Goal: Information Seeking & Learning: Learn about a topic

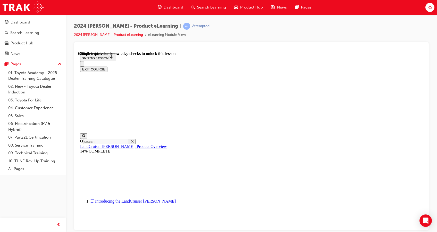
scroll to position [730, 0]
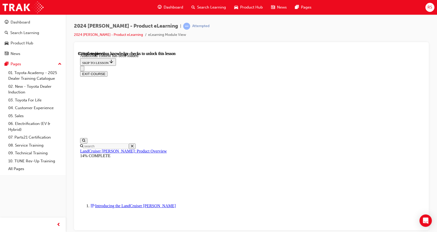
scroll to position [871, 0]
radio input "true"
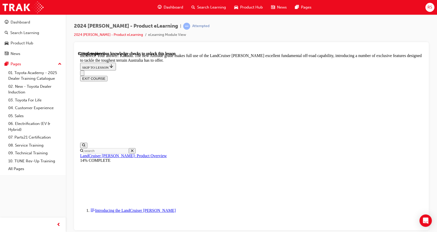
scroll to position [966, 0]
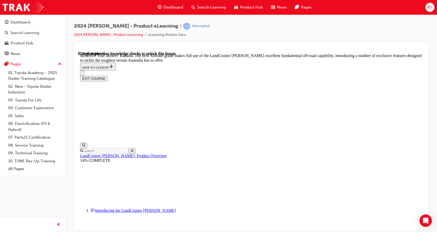
radio input "true"
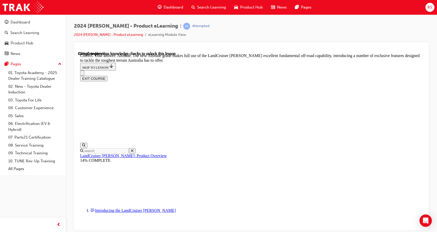
checkbox input "true"
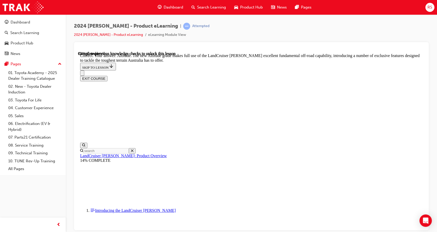
checkbox input "false"
checkbox input "true"
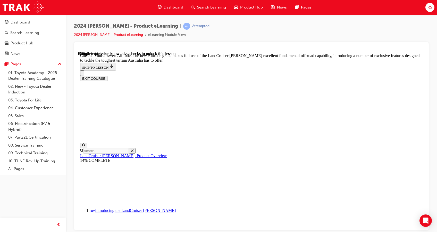
checkbox input "true"
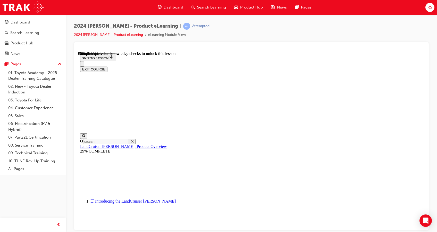
scroll to position [502, 0]
drag, startPoint x: 212, startPoint y: 57, endPoint x: 390, endPoint y: 215, distance: 237.5
copy section "Loremi Dolorsita consec ad eli 25-sedd, eiusmod-tempor incidi ut lab EtDol mag …"
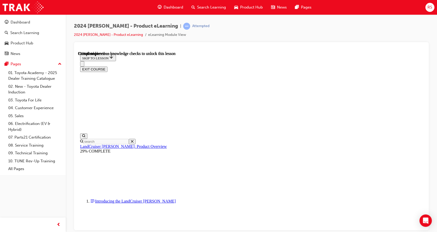
scroll to position [1148, 0]
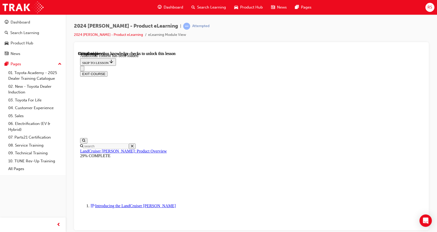
radio input "true"
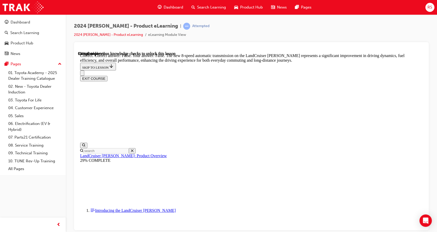
scroll to position [1515, 0]
radio input "true"
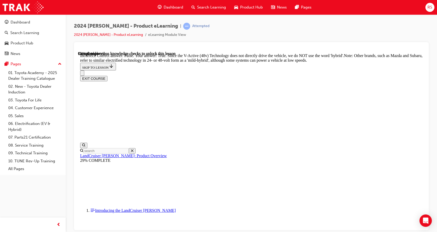
scroll to position [1617, 0]
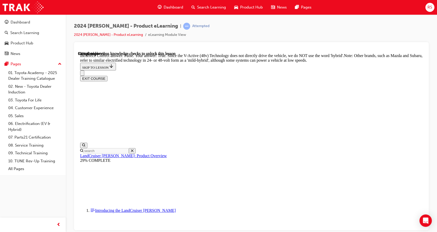
radio input "true"
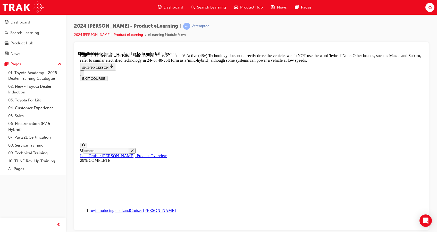
radio input "true"
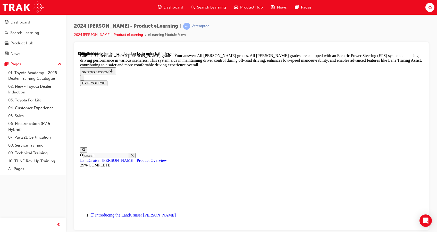
scroll to position [1906, 0]
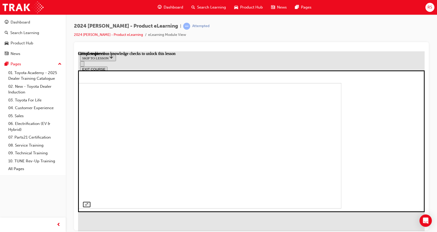
click at [247, 182] on img at bounding box center [168, 145] width 347 height 125
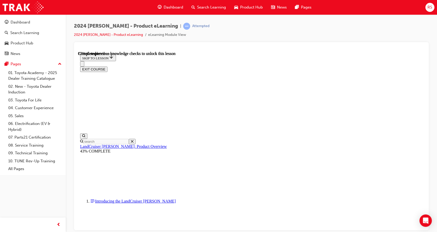
scroll to position [1642, 0]
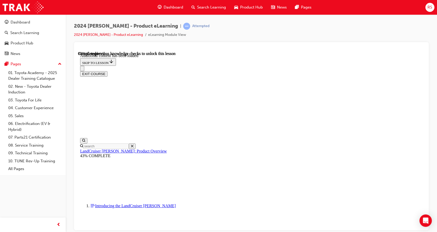
scroll to position [1810, 0]
checkbox input "true"
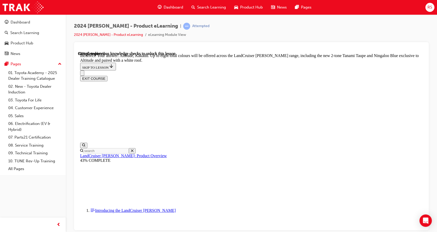
scroll to position [1935, 0]
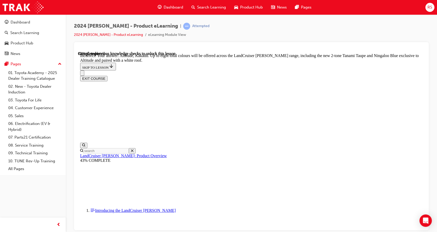
checkbox input "false"
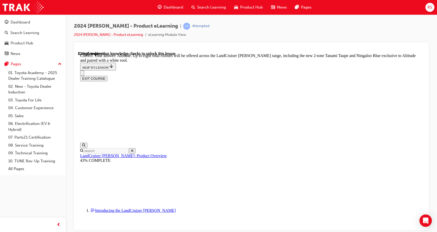
checkbox input "true"
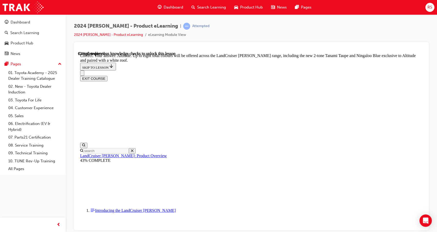
scroll to position [2164, 0]
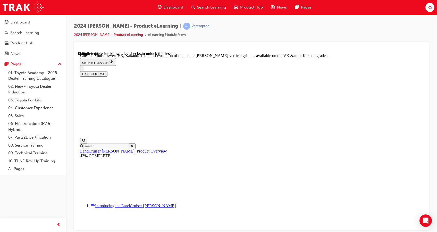
scroll to position [2251, 0]
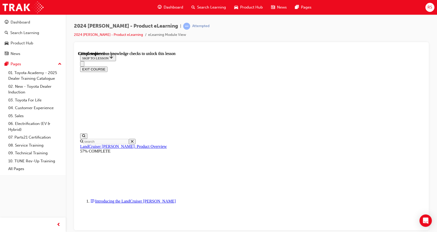
scroll to position [58, 0]
drag, startPoint x: 289, startPoint y: 120, endPoint x: 237, endPoint y: 104, distance: 54.2
drag, startPoint x: 396, startPoint y: 135, endPoint x: 261, endPoint y: 128, distance: 135.3
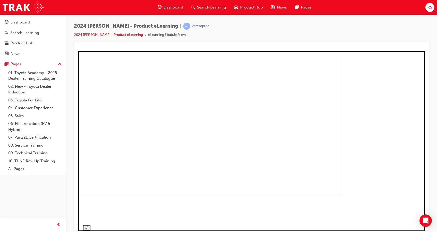
click at [289, 141] on img at bounding box center [168, 109] width 347 height 171
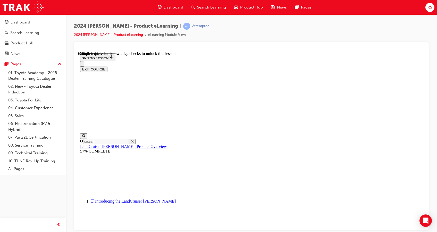
scroll to position [848, 0]
drag, startPoint x: 307, startPoint y: 132, endPoint x: 315, endPoint y: 107, distance: 25.8
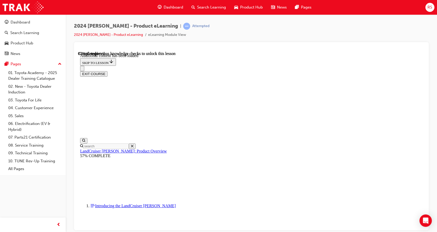
scroll to position [1334, 0]
radio input "true"
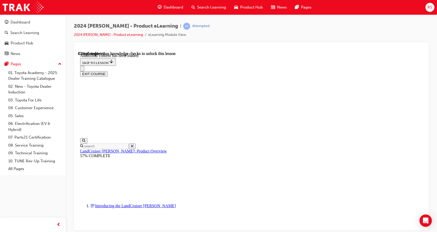
radio input "true"
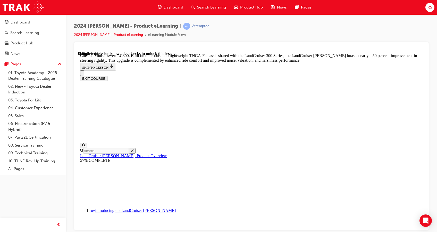
drag, startPoint x: 276, startPoint y: 200, endPoint x: 279, endPoint y: 190, distance: 10.1
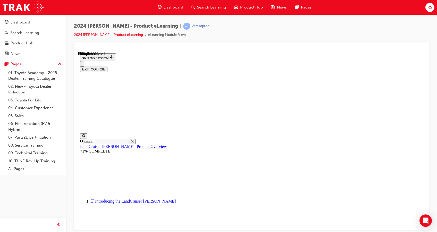
scroll to position [578, 0]
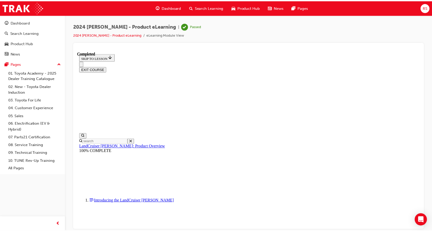
scroll to position [0, 0]
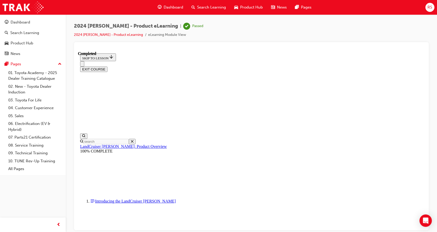
click at [170, 11] on div "Dashboard" at bounding box center [171, 7] width 34 height 11
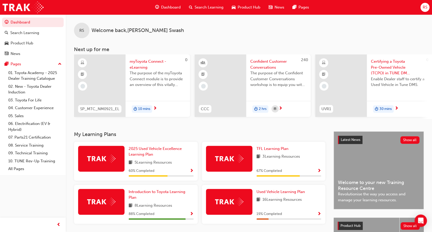
click at [206, 10] on div "Search Learning" at bounding box center [206, 7] width 43 height 11
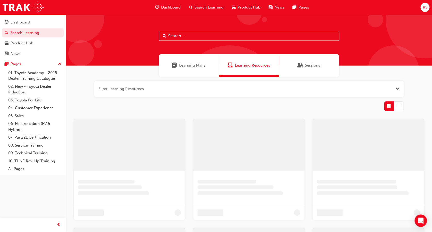
click at [196, 38] on input "text" at bounding box center [249, 36] width 181 height 10
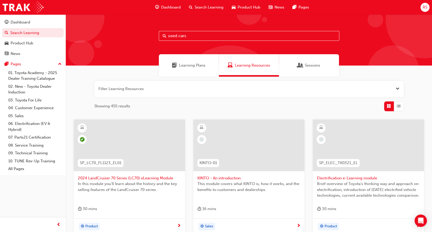
type input "used cars"
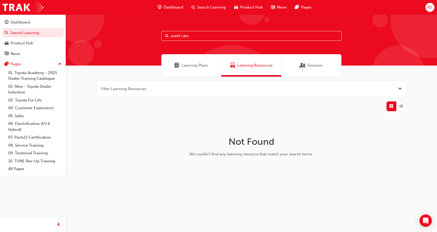
click at [196, 53] on div "used cars" at bounding box center [252, 39] width 372 height 51
click at [190, 64] on span "Learning Plans" at bounding box center [195, 65] width 26 height 6
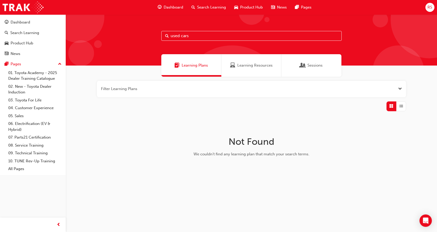
drag, startPoint x: 231, startPoint y: 36, endPoint x: 157, endPoint y: 44, distance: 75.2
click at [157, 44] on div "used cars" at bounding box center [252, 39] width 372 height 51
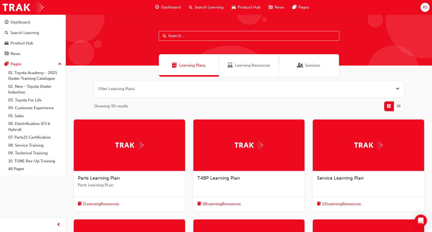
click at [260, 64] on span "Learning Resources" at bounding box center [252, 65] width 35 height 6
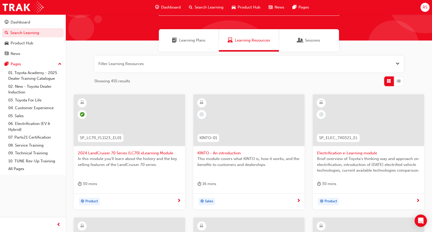
scroll to position [26, 0]
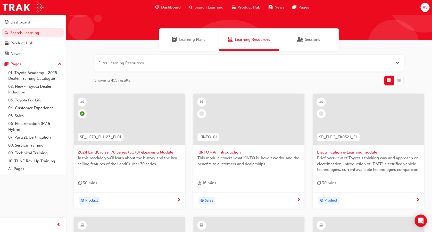
click at [194, 46] on div "Learning Plans" at bounding box center [189, 39] width 60 height 22
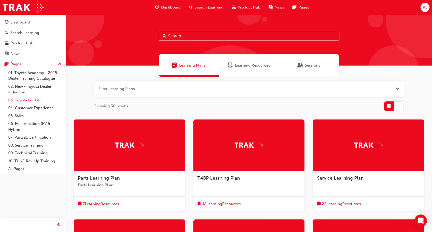
click at [32, 103] on link "03. Toyota For Life" at bounding box center [35, 100] width 58 height 8
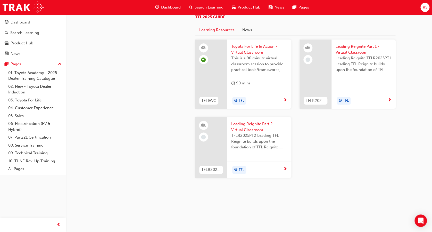
scroll to position [521, 0]
click at [39, 118] on link "05. Sales" at bounding box center [35, 116] width 58 height 8
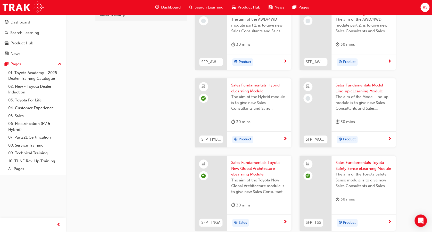
scroll to position [170, 0]
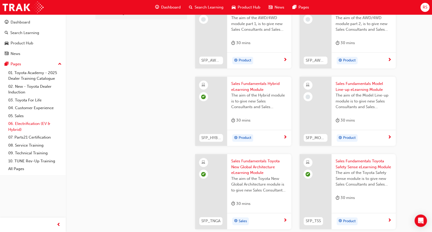
click at [33, 127] on link "06. Electrification (EV & Hybrid)" at bounding box center [35, 127] width 58 height 14
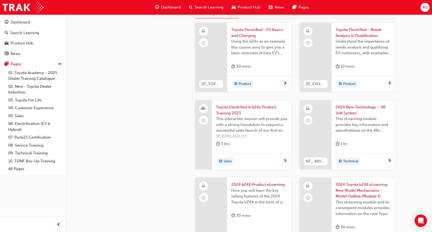
scroll to position [148, 0]
click at [41, 138] on link "07. Parts21 Certification" at bounding box center [35, 137] width 58 height 8
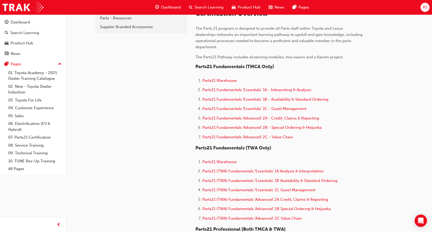
scroll to position [137, 0]
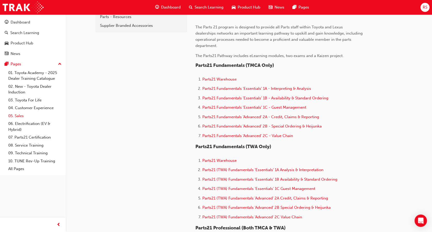
click at [20, 116] on link "05. Sales" at bounding box center [35, 116] width 58 height 8
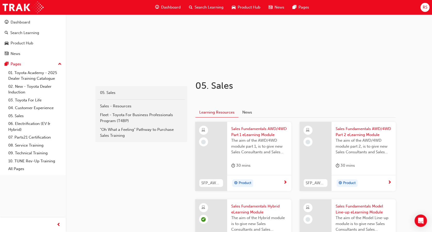
scroll to position [47, 0]
click at [35, 101] on link "03. Toyota For Life" at bounding box center [35, 100] width 58 height 8
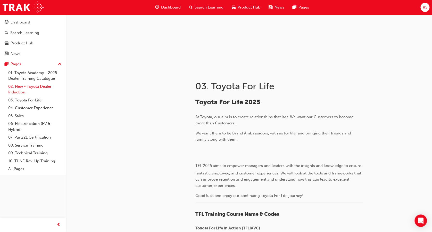
click at [32, 91] on link "02. New - Toyota Dealer Induction" at bounding box center [35, 90] width 58 height 14
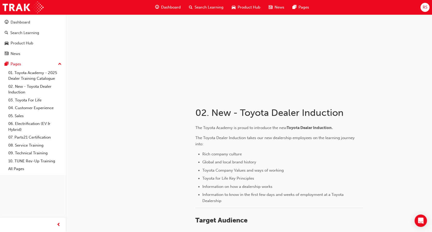
scroll to position [22, 0]
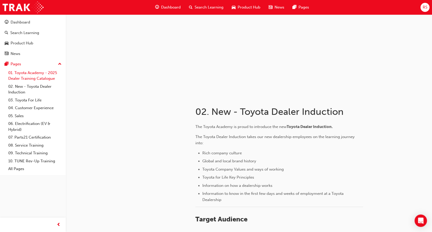
click at [32, 71] on link "01. Toyota Academy - 2025 Dealer Training Catalogue" at bounding box center [35, 76] width 58 height 14
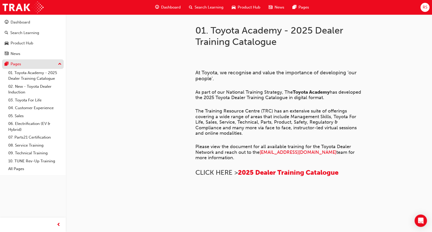
click at [37, 62] on div "Pages" at bounding box center [33, 64] width 56 height 6
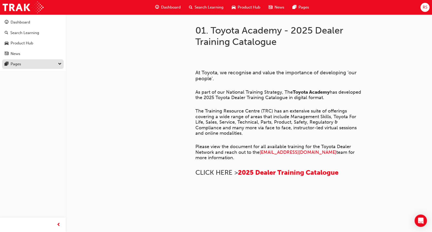
click at [48, 63] on div "Pages" at bounding box center [33, 64] width 56 height 6
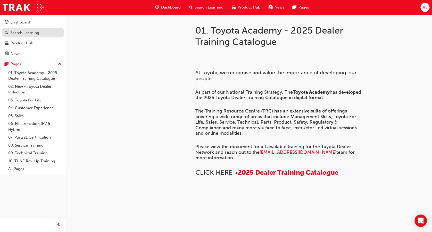
click at [31, 37] on link "Search Learning" at bounding box center [33, 33] width 62 height 10
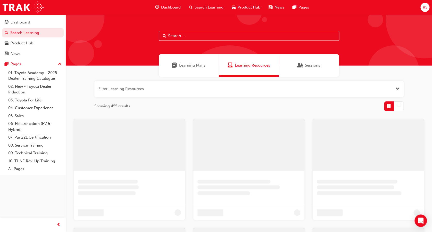
click at [183, 33] on input "text" at bounding box center [249, 36] width 181 height 10
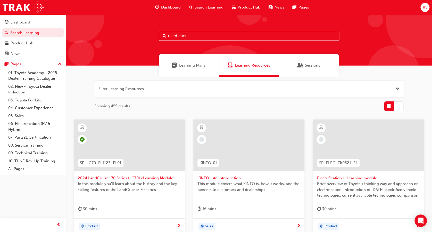
type input "used cars"
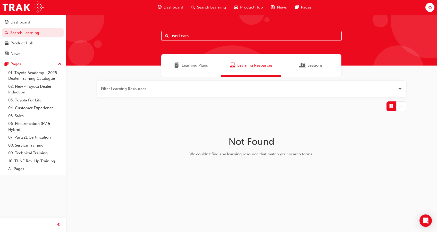
click at [312, 74] on div "Sessions" at bounding box center [312, 65] width 60 height 22
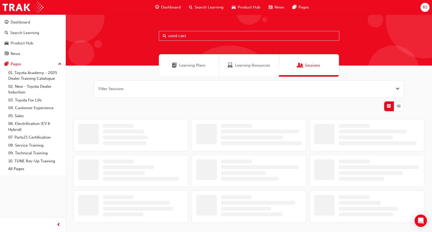
click at [211, 71] on div "Learning Plans" at bounding box center [189, 65] width 60 height 22
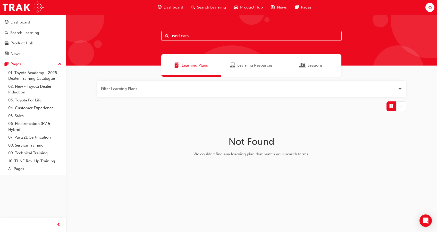
click at [226, 91] on button "button" at bounding box center [251, 89] width 309 height 17
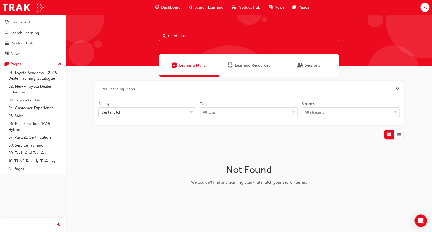
click at [236, 69] on div "Learning Resources" at bounding box center [249, 65] width 60 height 22
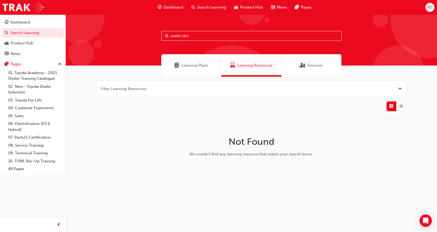
click at [200, 68] on span "Learning Plans" at bounding box center [195, 65] width 26 height 6
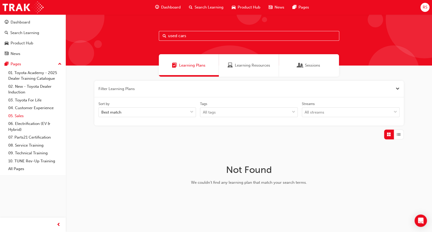
click at [41, 119] on link "05. Sales" at bounding box center [35, 116] width 58 height 8
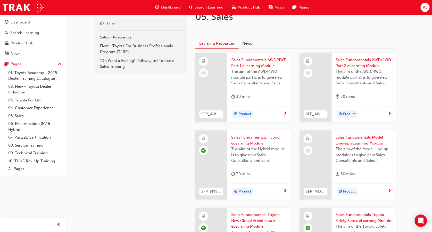
scroll to position [120, 0]
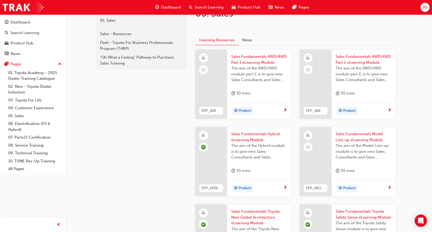
click at [235, 77] on span "The aim of the AWD/4WD module part 1, is to give new Sales Consultants and Sale…" at bounding box center [259, 74] width 56 height 18
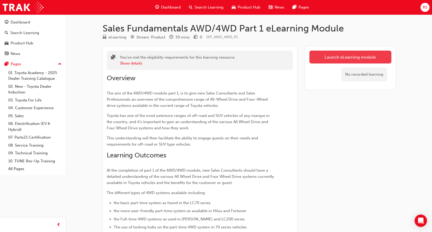
click at [329, 53] on link "Launch eLearning module" at bounding box center [350, 57] width 82 height 13
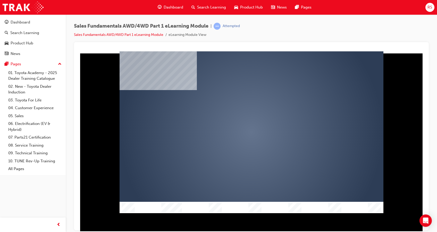
click at [237, 117] on div "play" at bounding box center [237, 117] width 0 height 0
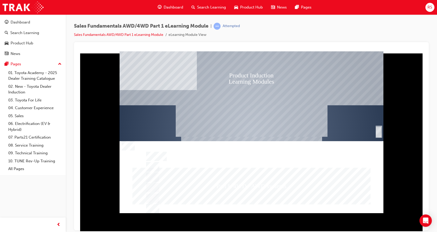
click at [378, 135] on div "SmartShape" at bounding box center [378, 132] width 5 height 10
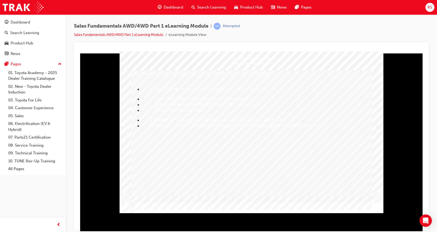
click at [379, 133] on div "Trigger this button to continue" at bounding box center [379, 131] width 5 height 10
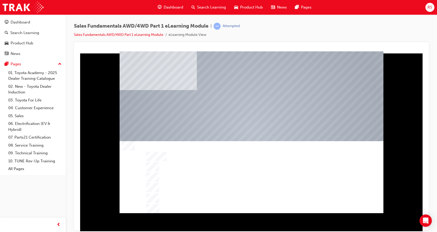
click at [316, 139] on div at bounding box center [252, 131] width 264 height 151
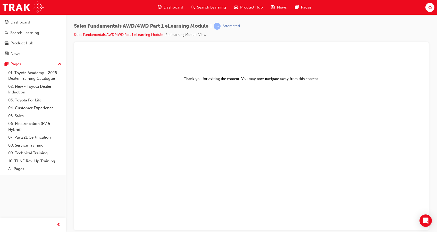
click at [243, 2] on div "Product Hub" at bounding box center [248, 7] width 37 height 11
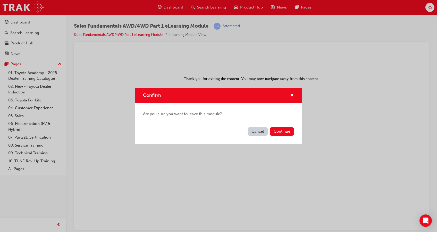
click at [260, 43] on div "Confirm Are you sure you want to leave this module? Cancel Continue" at bounding box center [218, 116] width 437 height 232
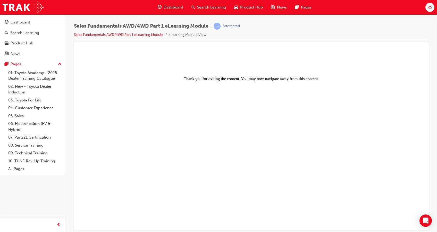
click at [246, 10] on div "Product Hub" at bounding box center [248, 7] width 37 height 11
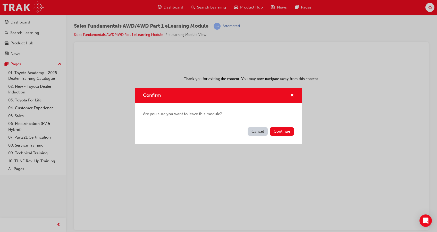
click at [282, 127] on div "Cancel Continue" at bounding box center [219, 134] width 168 height 19
click at [282, 128] on button "Continue" at bounding box center [282, 131] width 24 height 9
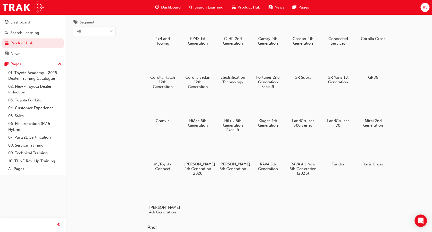
scroll to position [2, 0]
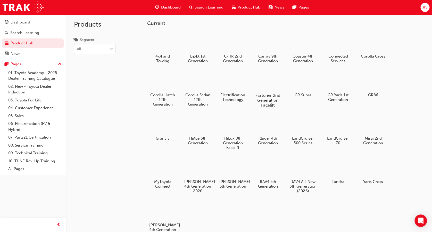
click at [267, 86] on div at bounding box center [268, 80] width 29 height 21
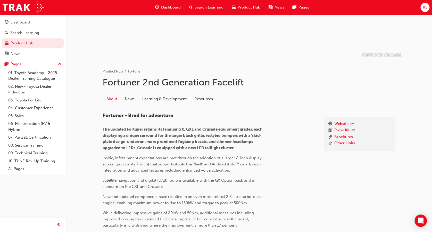
scroll to position [58, 0]
click at [172, 99] on link "Learning & Development" at bounding box center [164, 99] width 52 height 10
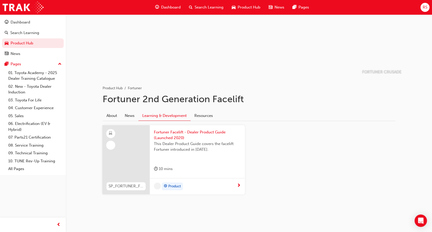
scroll to position [40, 0]
click at [178, 141] on span "This Dealer Product Guide covers the facelift Fortuner introduced in [DATE]." at bounding box center [197, 147] width 87 height 12
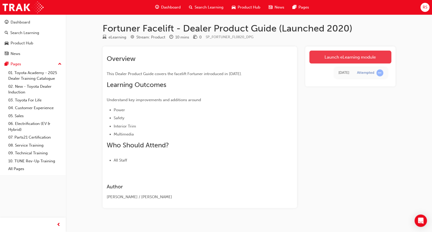
click at [348, 52] on link "Launch eLearning module" at bounding box center [350, 57] width 82 height 13
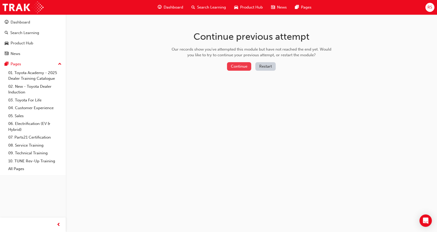
click at [237, 69] on button "Continue" at bounding box center [239, 66] width 24 height 9
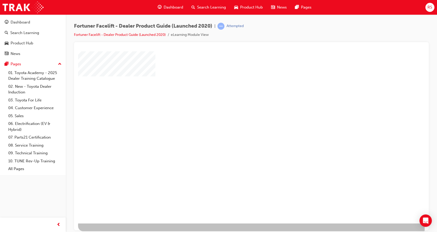
scroll to position [1, 0]
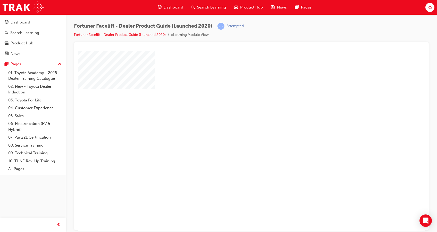
click at [237, 125] on div "play" at bounding box center [237, 125] width 0 height 0
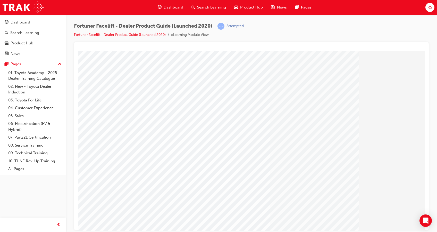
scroll to position [19, 0]
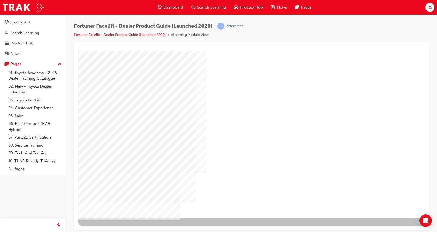
click at [111, 227] on div "NEXT Trigger this button to go to the next slide" at bounding box center [94, 231] width 32 height 9
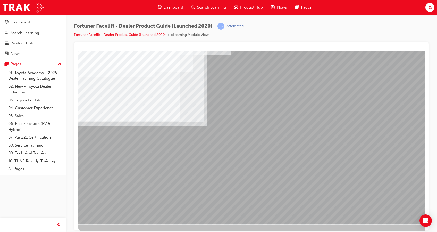
scroll to position [14, 0]
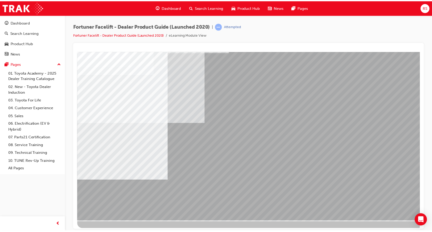
scroll to position [19, 0]
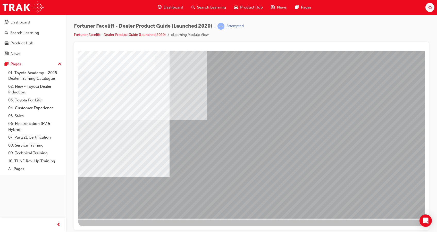
click at [213, 9] on span "Search Learning" at bounding box center [211, 7] width 29 height 6
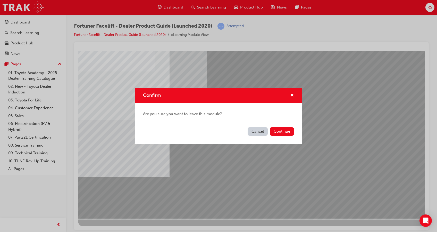
click at [294, 135] on div "Continue" at bounding box center [282, 131] width 24 height 9
click at [288, 132] on button "Continue" at bounding box center [282, 131] width 24 height 9
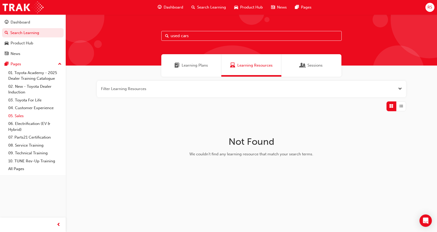
click at [17, 117] on link "05. Sales" at bounding box center [35, 116] width 58 height 8
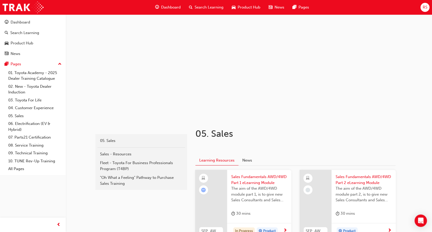
click at [212, 4] on span "Search Learning" at bounding box center [209, 7] width 29 height 6
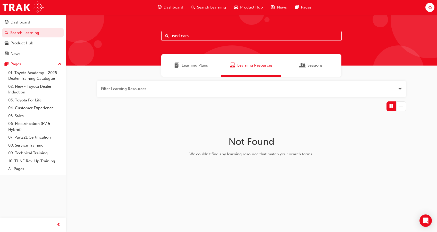
click at [187, 63] on span "Learning Plans" at bounding box center [195, 65] width 26 height 6
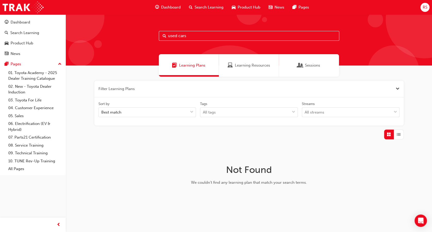
click at [168, 106] on div "Sort by" at bounding box center [148, 104] width 98 height 6
click at [102, 110] on input "Sort by Best match" at bounding box center [101, 112] width 1 height 4
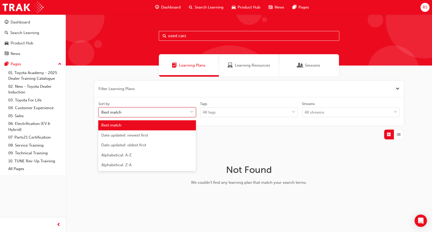
click at [163, 111] on div "Best match" at bounding box center [143, 112] width 89 height 9
click at [102, 111] on input "Sort by option Best match focused, 1 of 5. 5 results available. Use Up and Down…" at bounding box center [101, 112] width 1 height 4
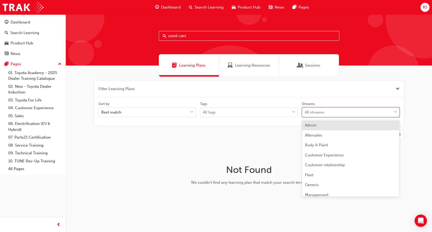
click at [310, 111] on div "All streams" at bounding box center [315, 112] width 20 height 6
click at [305, 111] on input "Streams option Admin focused, 1 of 23. 23 results available. Use Up and Down to…" at bounding box center [305, 112] width 1 height 4
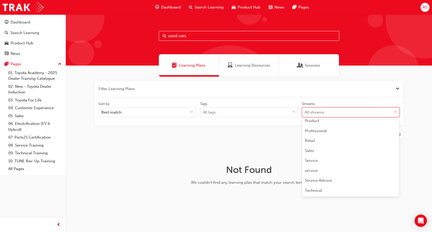
scroll to position [153, 0]
click at [331, 179] on div "Used Vehicle" at bounding box center [351, 181] width 98 height 10
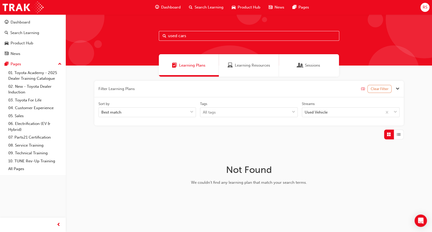
click at [379, 90] on button "Clear Filter" at bounding box center [379, 89] width 24 height 8
click at [36, 153] on link "09. Technical Training" at bounding box center [35, 153] width 58 height 8
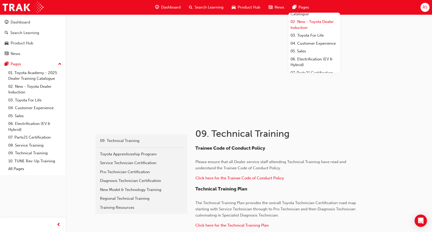
scroll to position [14, 0]
click at [296, 55] on link "05. Sales" at bounding box center [315, 51] width 52 height 8
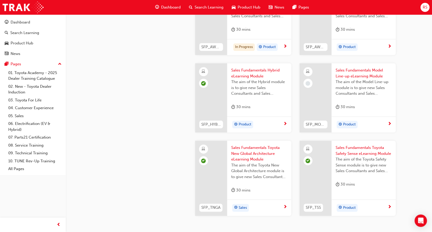
scroll to position [221, 0]
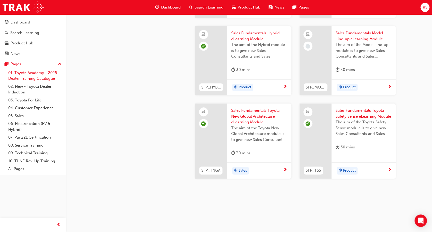
click at [35, 81] on link "01. Toyota Academy - 2025 Dealer Training Catalogue" at bounding box center [35, 76] width 58 height 14
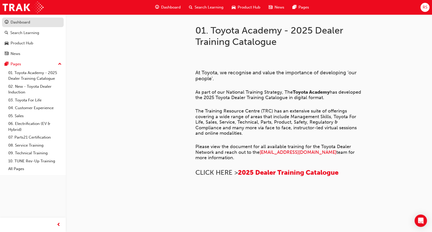
click at [19, 25] on div "Dashboard" at bounding box center [33, 22] width 56 height 6
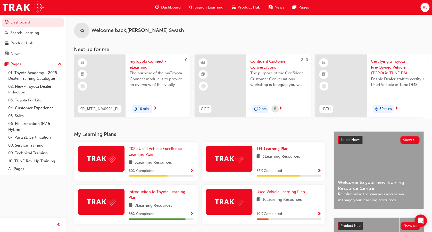
click at [278, 190] on div "Used Vehicle Learning Plan 16 Learning Resources 19 % Completed" at bounding box center [264, 204] width 124 height 39
click at [275, 194] on span "Used Vehicle Learning Plan" at bounding box center [281, 191] width 48 height 5
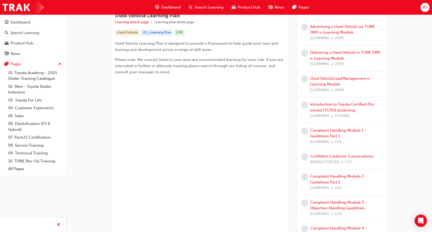
scroll to position [95, 0]
drag, startPoint x: 359, startPoint y: 107, endPoint x: 205, endPoint y: 82, distance: 155.7
click at [205, 82] on div "Used Vehicle Learning Plan Learning search page Learning plan detail page Used …" at bounding box center [200, 126] width 178 height 388
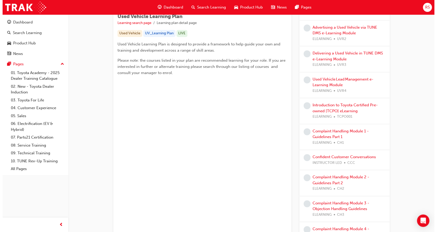
scroll to position [0, 0]
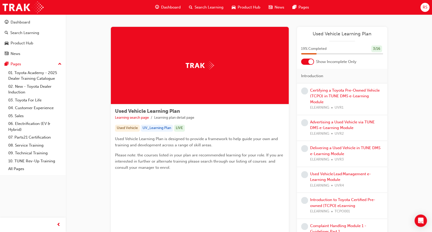
click at [203, 5] on span "Search Learning" at bounding box center [209, 7] width 29 height 6
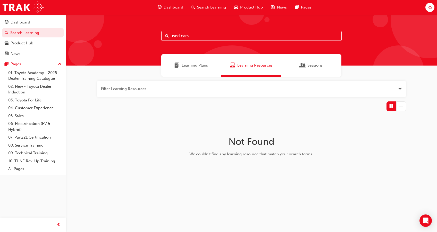
click at [219, 35] on input "used cars" at bounding box center [251, 36] width 181 height 10
type input "u"
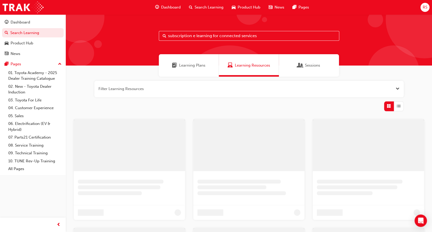
click at [195, 65] on span "Learning Plans" at bounding box center [192, 65] width 26 height 6
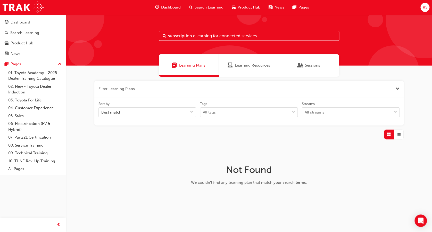
click at [248, 73] on div "Learning Resources" at bounding box center [249, 65] width 60 height 22
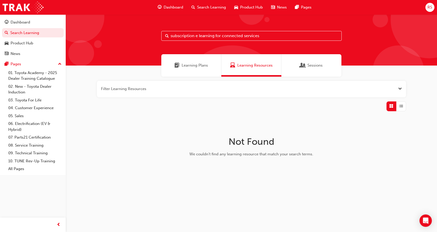
drag, startPoint x: 270, startPoint y: 35, endPoint x: 194, endPoint y: 35, distance: 76.1
click at [194, 35] on input "subscription e learning for connected services" at bounding box center [251, 36] width 181 height 10
type input "subscription"
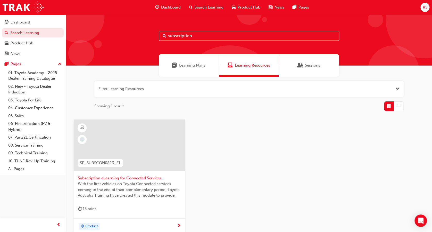
click at [161, 162] on div at bounding box center [129, 145] width 111 height 52
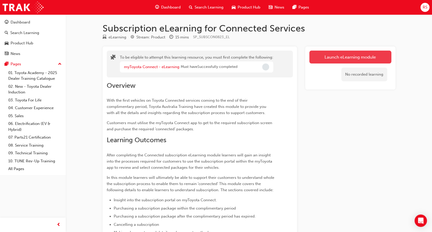
click at [331, 62] on button "Launch eLearning module" at bounding box center [350, 57] width 82 height 13
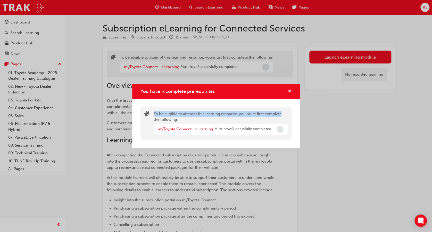
drag, startPoint x: 348, startPoint y: 105, endPoint x: 291, endPoint y: 92, distance: 59.4
click at [291, 92] on div "You have incomplete prerequisites To be eligible to attempt this learning resou…" at bounding box center [216, 116] width 432 height 232
click at [291, 92] on span "cross-icon" at bounding box center [290, 91] width 4 height 5
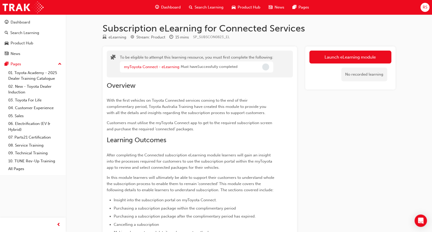
click at [207, 10] on span "Search Learning" at bounding box center [209, 7] width 29 height 6
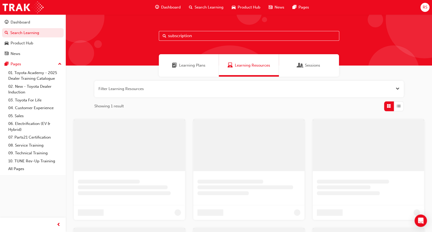
click at [208, 38] on input "subscription" at bounding box center [249, 36] width 181 height 10
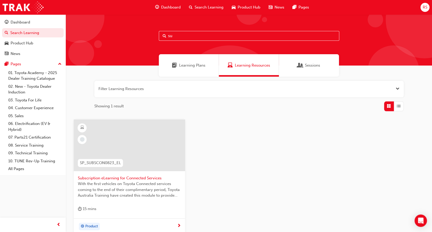
type input "s"
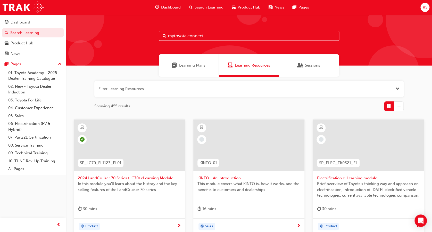
type input "mytoyota connect"
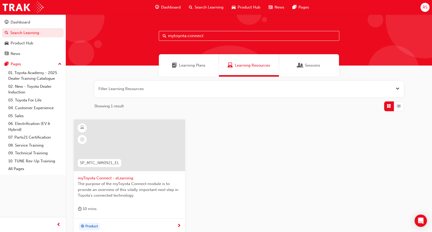
click at [153, 176] on span "myToyota Connect - eLearning" at bounding box center [129, 178] width 103 height 6
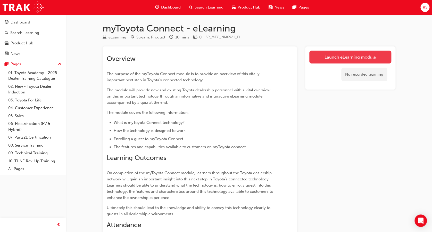
click at [354, 56] on link "Launch eLearning module" at bounding box center [350, 57] width 82 height 13
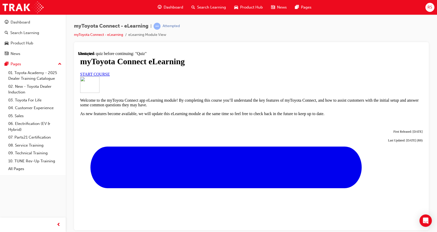
click at [110, 76] on link "START COURSE" at bounding box center [95, 74] width 30 height 4
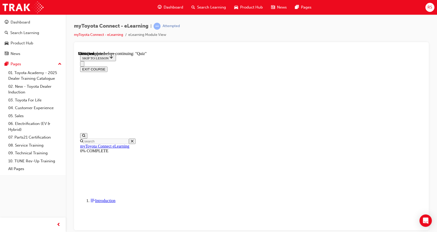
scroll to position [299, 0]
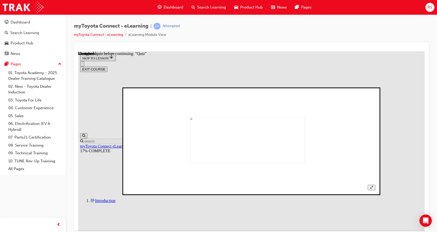
scroll to position [321, 0]
click at [240, 155] on img at bounding box center [212, 163] width 241 height 96
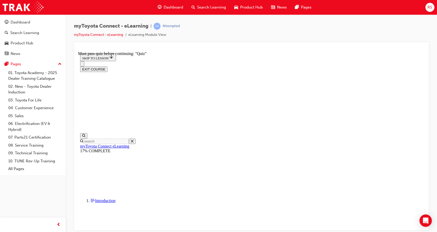
scroll to position [453, 0]
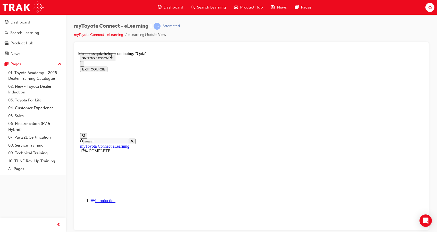
scroll to position [41, 0]
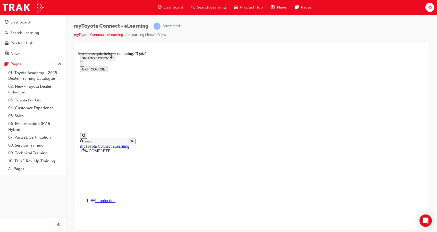
scroll to position [20, 0]
drag, startPoint x: 341, startPoint y: 95, endPoint x: 285, endPoint y: 141, distance: 72.6
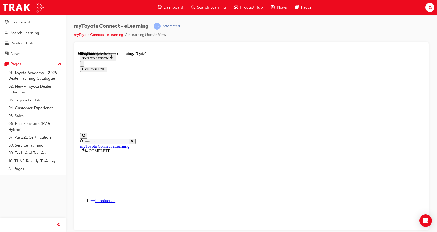
scroll to position [633, 0]
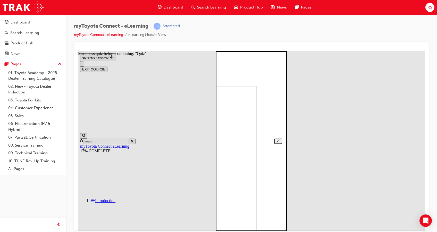
click at [282, 144] on div at bounding box center [251, 52] width 61 height 181
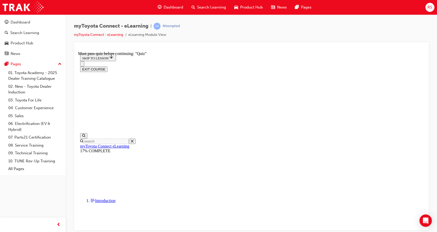
scroll to position [641, 0]
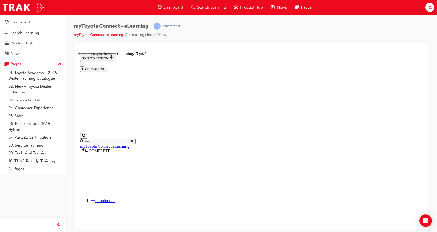
scroll to position [312, 0]
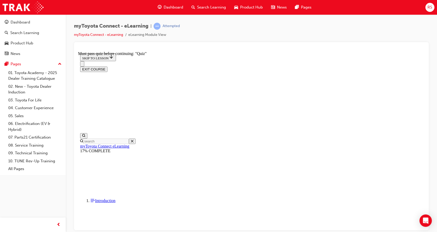
scroll to position [258, 0]
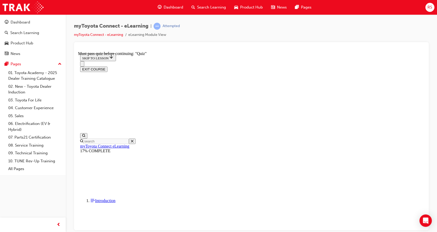
scroll to position [184, 0]
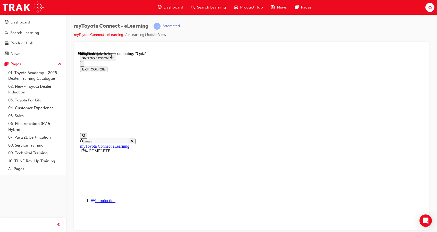
click at [302, 34] on div "myToyota Connect - eLearning | Attempted myToyota Connect - eLearning eLearning…" at bounding box center [251, 32] width 355 height 19
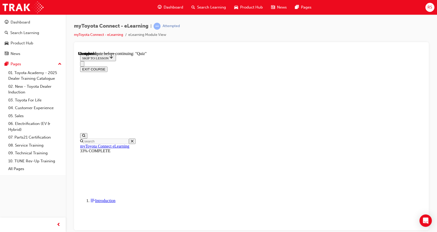
scroll to position [1303, 0]
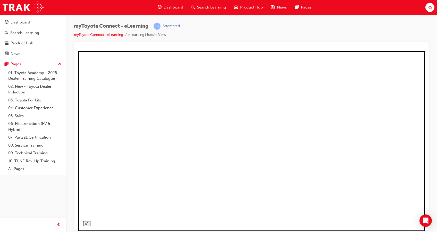
click at [305, 78] on img at bounding box center [168, 119] width 336 height 180
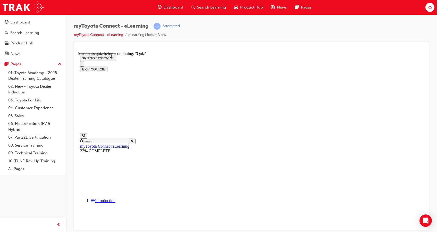
scroll to position [1347, 0]
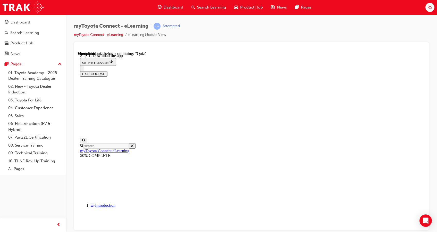
scroll to position [95, 0]
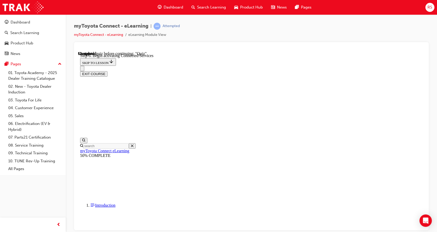
scroll to position [112, 0]
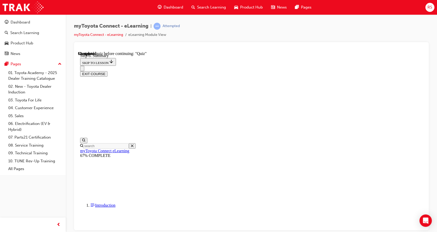
scroll to position [285, 0]
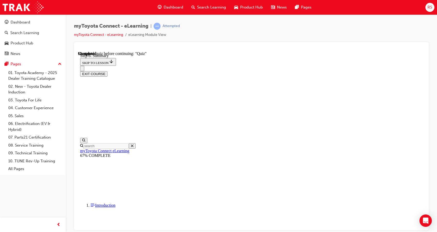
scroll to position [510, 0]
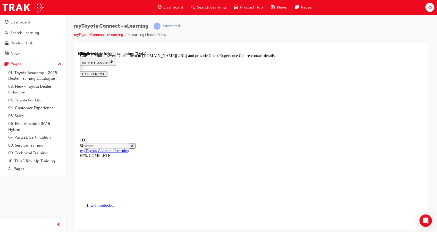
scroll to position [111, 0]
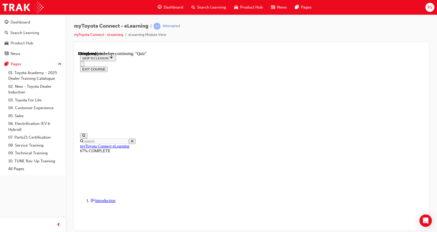
scroll to position [48, 0]
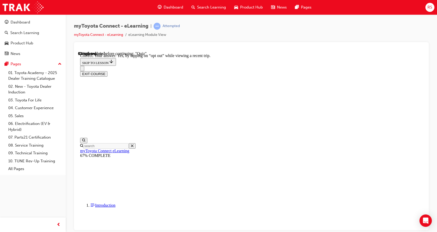
scroll to position [64, 0]
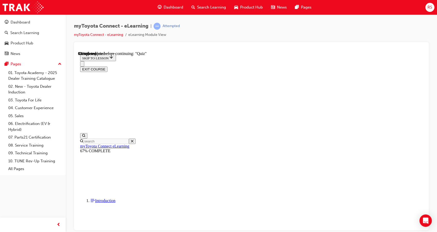
scroll to position [52, 0]
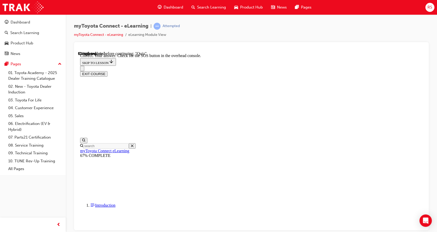
scroll to position [85, 0]
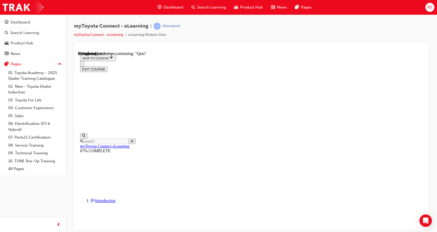
scroll to position [51, 0]
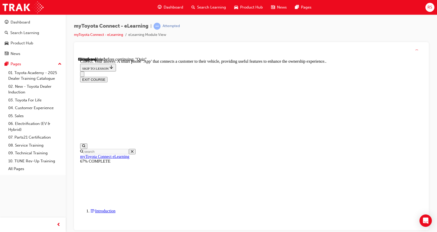
scroll to position [105, 0]
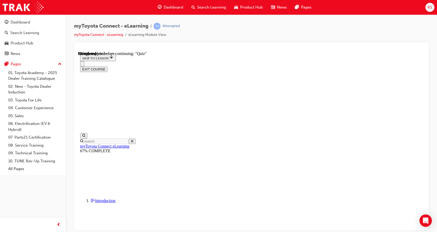
scroll to position [54, 0]
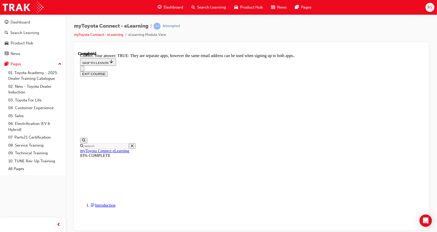
scroll to position [74, 0]
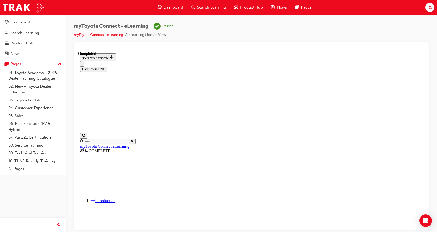
scroll to position [100, 0]
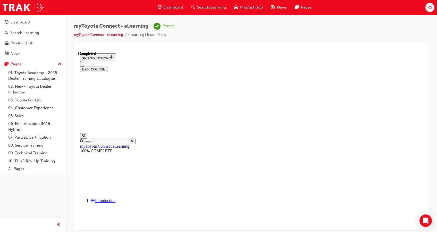
click at [108, 66] on button "EXIT COURSE" at bounding box center [93, 68] width 27 height 5
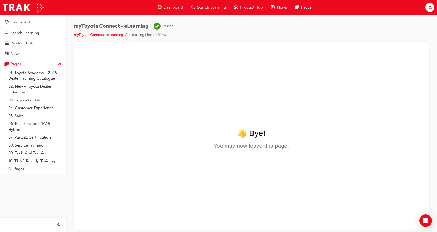
scroll to position [0, 0]
click at [215, 7] on span "Search Learning" at bounding box center [211, 7] width 29 height 6
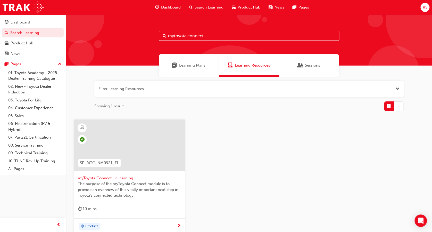
click at [229, 36] on input "mytoyota connect" at bounding box center [249, 36] width 181 height 10
type input "m"
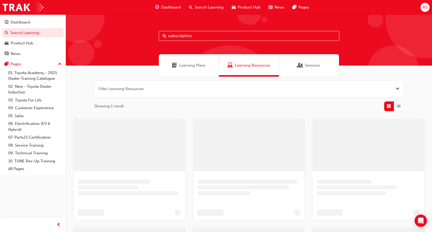
type input "subscription"
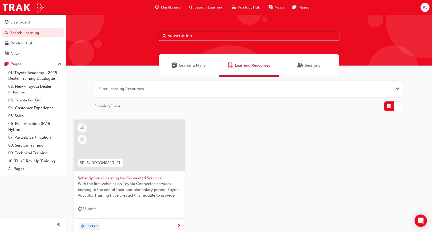
click at [162, 160] on div at bounding box center [129, 145] width 111 height 52
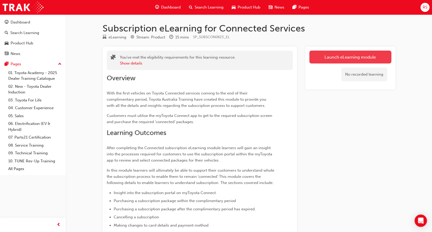
click at [360, 61] on link "Launch eLearning module" at bounding box center [350, 57] width 82 height 13
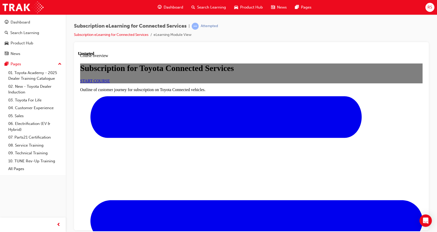
click at [110, 83] on link "START COURSE" at bounding box center [95, 80] width 30 height 4
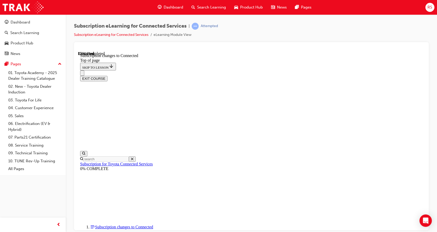
scroll to position [174, 0]
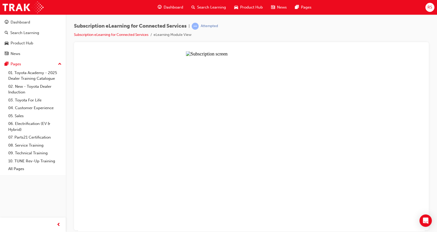
click at [225, 145] on button "Unzoom image" at bounding box center [251, 141] width 347 height 180
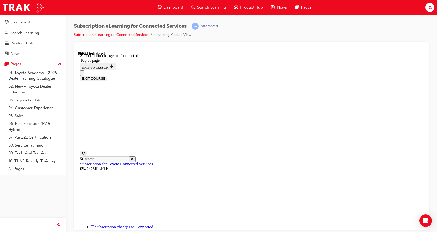
scroll to position [223, 0]
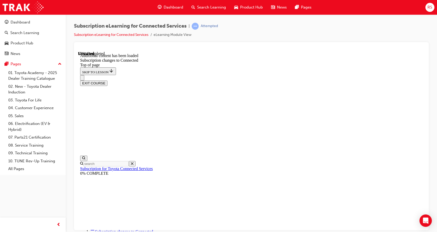
scroll to position [494, 0]
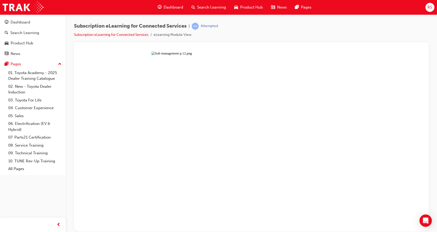
click at [196, 93] on button "Unzoom image" at bounding box center [251, 141] width 347 height 180
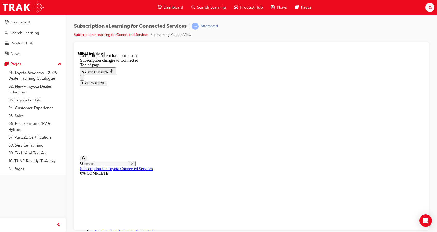
scroll to position [600, 0]
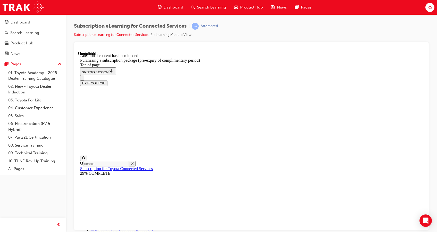
scroll to position [571, 0]
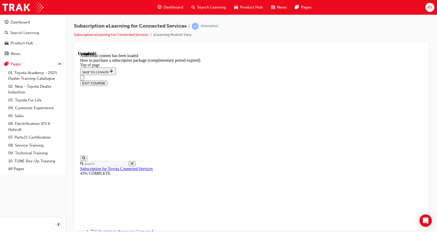
scroll to position [481, 0]
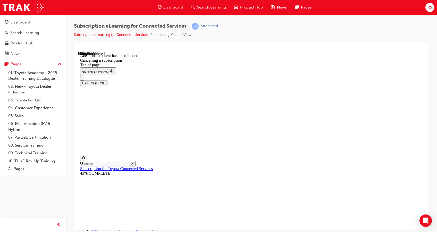
scroll to position [34, 0]
drag, startPoint x: 189, startPoint y: 111, endPoint x: 328, endPoint y: 109, distance: 139.0
drag, startPoint x: 184, startPoint y: 111, endPoint x: 421, endPoint y: 120, distance: 237.4
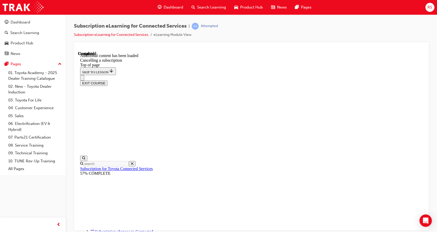
drag, startPoint x: 185, startPoint y: 89, endPoint x: 391, endPoint y: 163, distance: 219.6
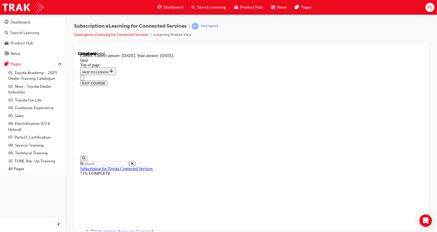
scroll to position [80, 0]
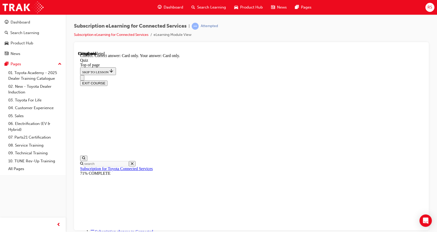
scroll to position [71, 0]
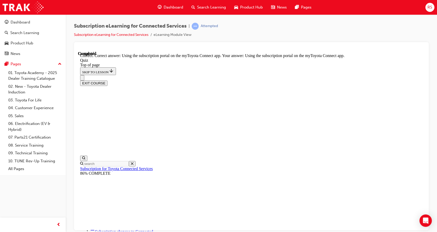
scroll to position [71, 0]
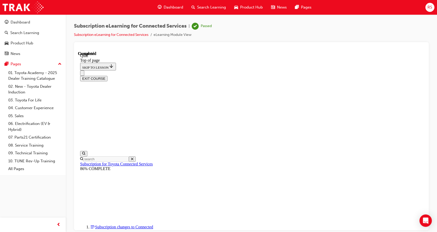
scroll to position [100, 0]
